Goal: Information Seeking & Learning: Check status

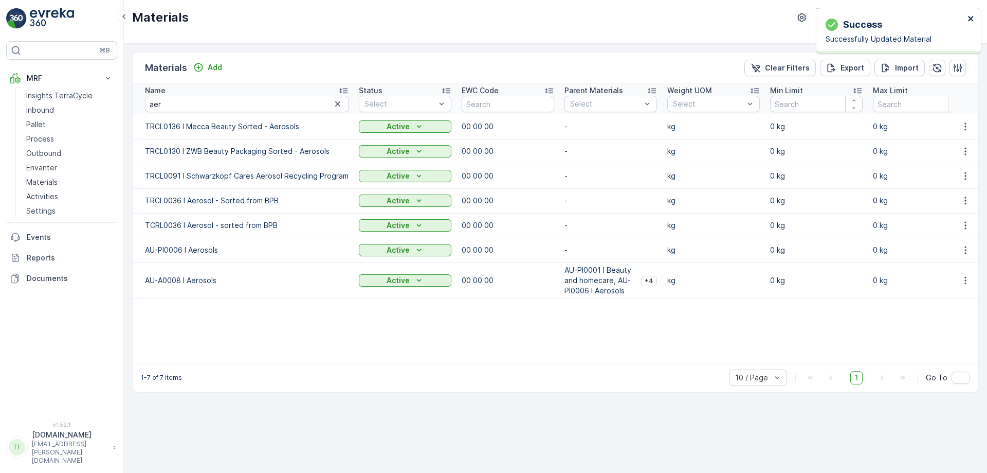
click at [970, 19] on icon "close" at bounding box center [970, 18] width 5 height 5
click at [867, 21] on p "Terracycle-AU04 - Sendable" at bounding box center [886, 17] width 99 height 10
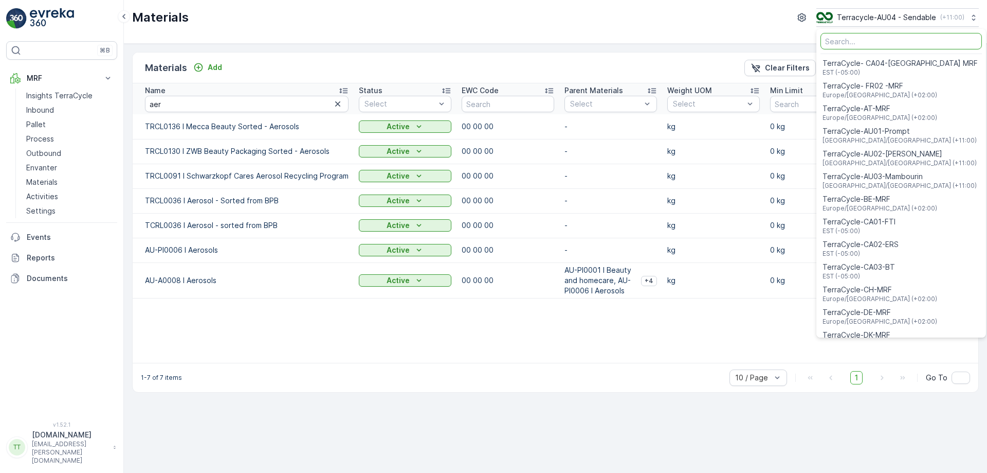
click at [572, 25] on div "Materials Terracycle-AU04 - Sendable ( +11:00 ) TerraCycle- CA04-[GEOGRAPHIC_DA…" at bounding box center [555, 17] width 847 height 19
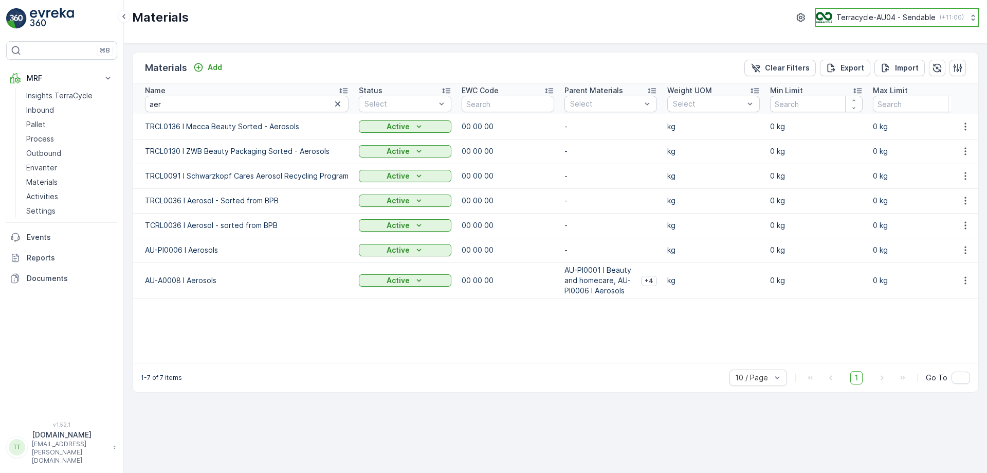
click at [860, 17] on p "Terracycle-AU04 - Sendable" at bounding box center [886, 17] width 99 height 10
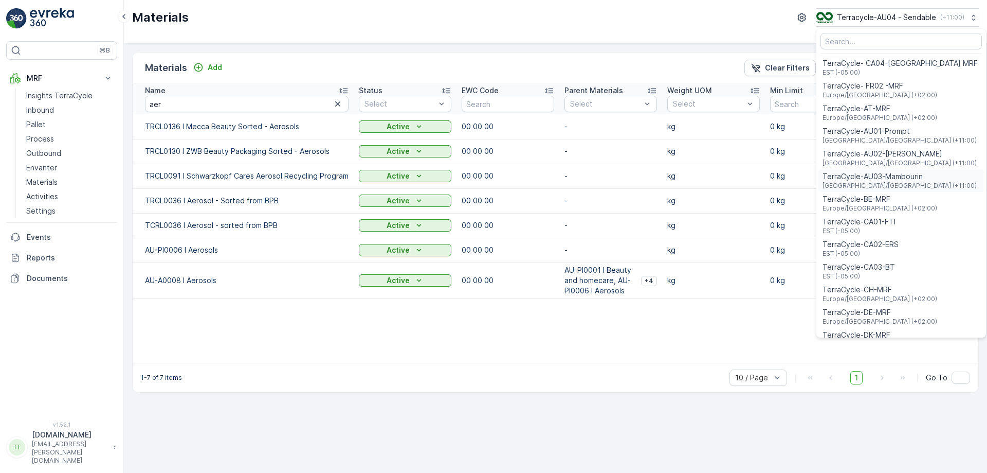
click at [883, 178] on span "TerraCycle-AU03-Mambourin" at bounding box center [900, 176] width 154 height 10
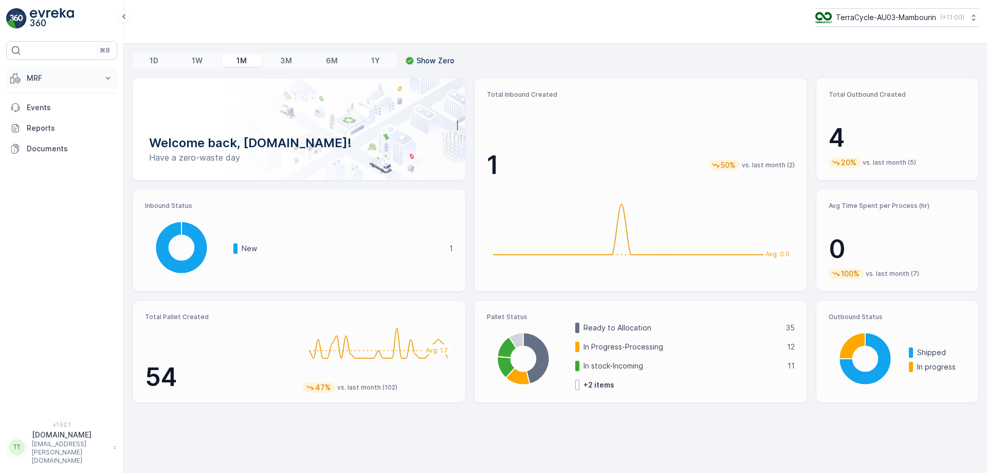
click at [79, 83] on p "MRF" at bounding box center [62, 78] width 70 height 10
click at [56, 139] on link "Process" at bounding box center [69, 139] width 95 height 14
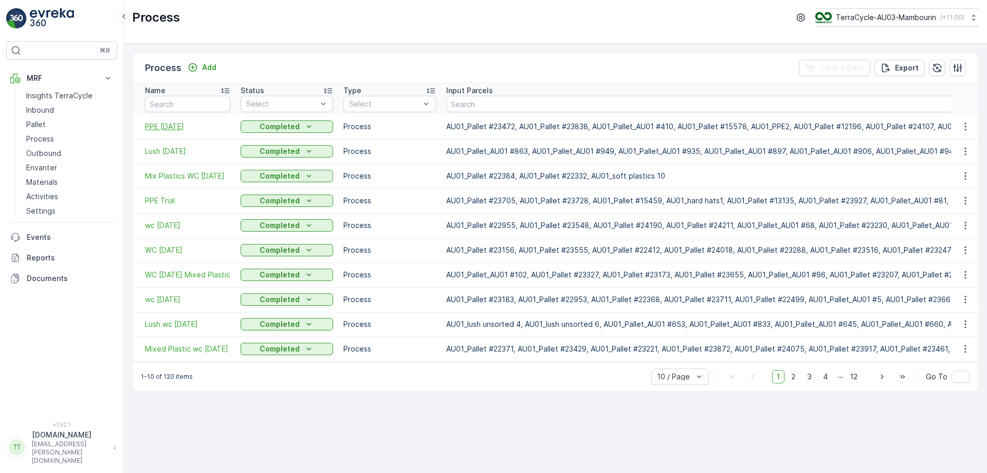
click at [179, 123] on span "PPE [DATE]" at bounding box center [187, 126] width 85 height 10
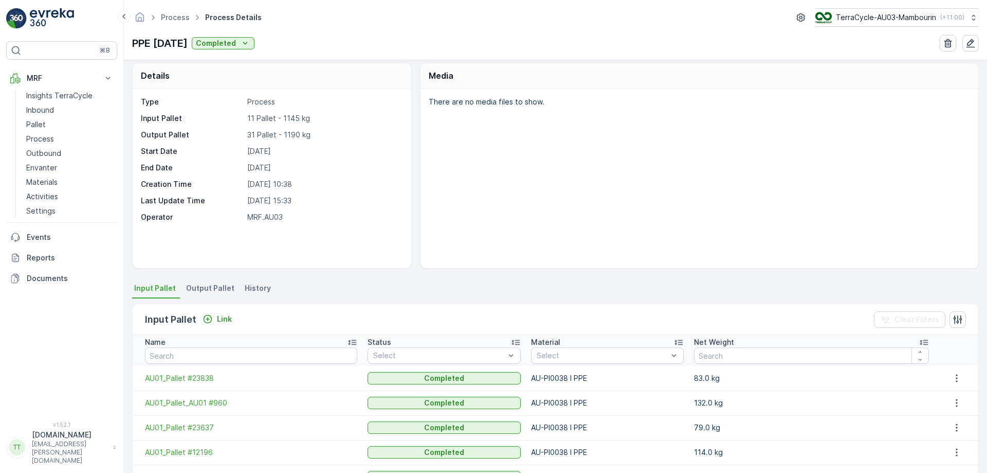
scroll to position [5, 0]
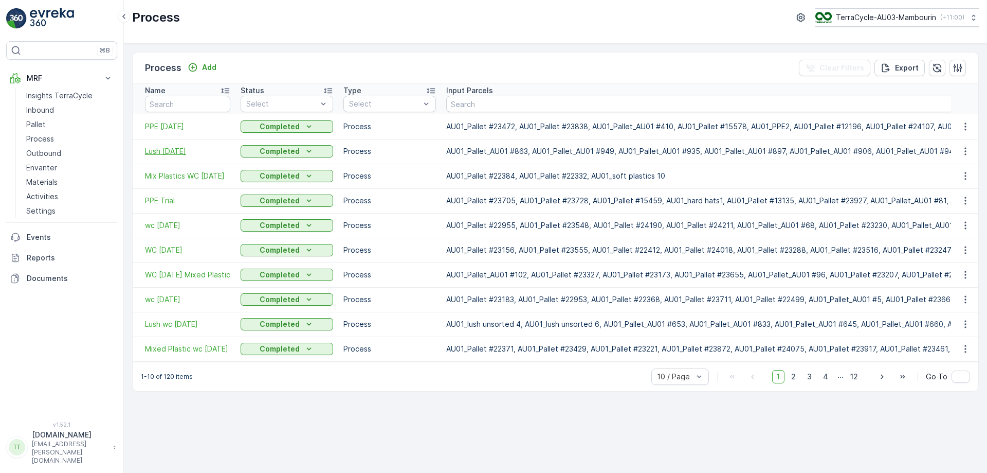
click at [198, 151] on span "Lush [DATE]" at bounding box center [187, 151] width 85 height 10
click at [179, 126] on span "PPE [DATE]" at bounding box center [187, 126] width 85 height 10
